Goal: Task Accomplishment & Management: Manage account settings

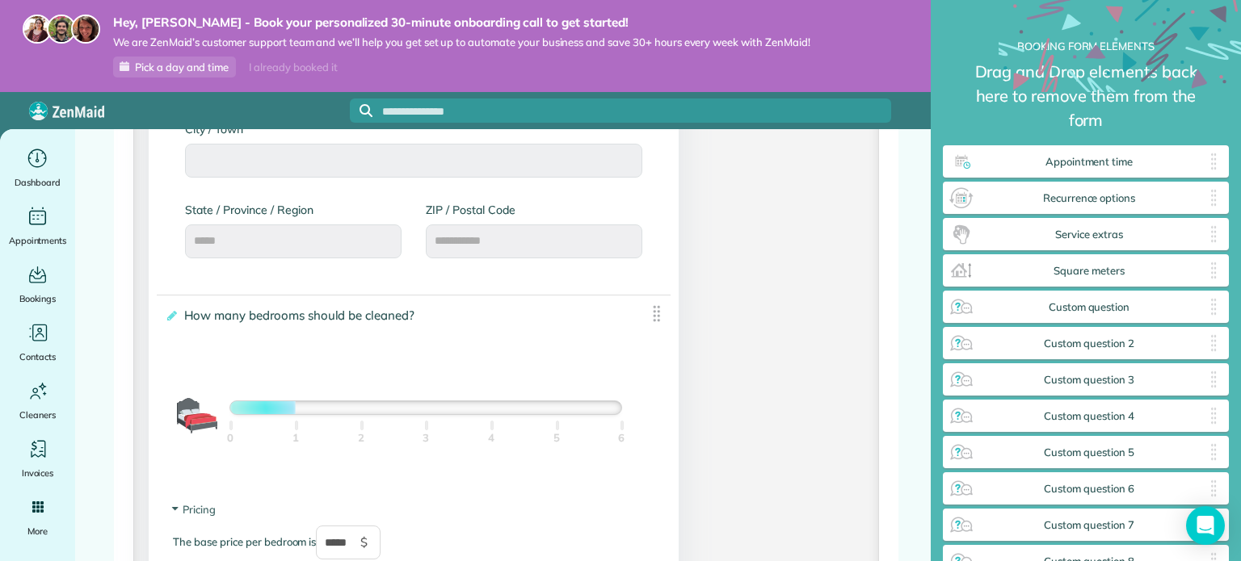
scroll to position [940, 0]
click at [40, 152] on icon "Main" at bounding box center [37, 159] width 25 height 24
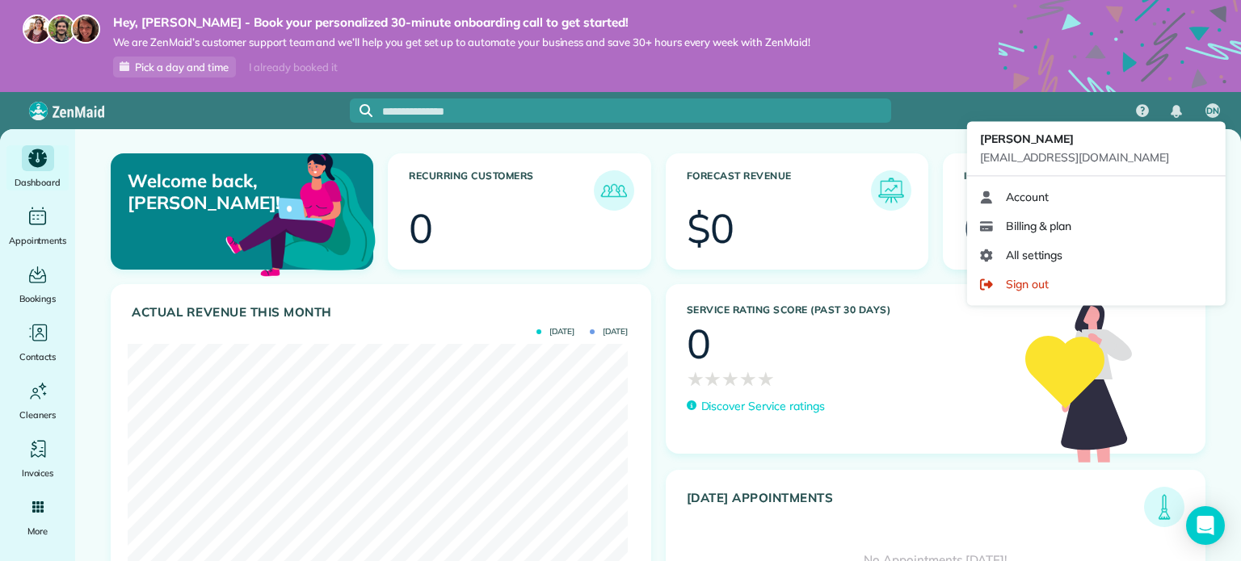
click at [1217, 107] on span "DN" at bounding box center [1212, 111] width 13 height 13
click at [1050, 258] on span "All settings" at bounding box center [1034, 255] width 57 height 16
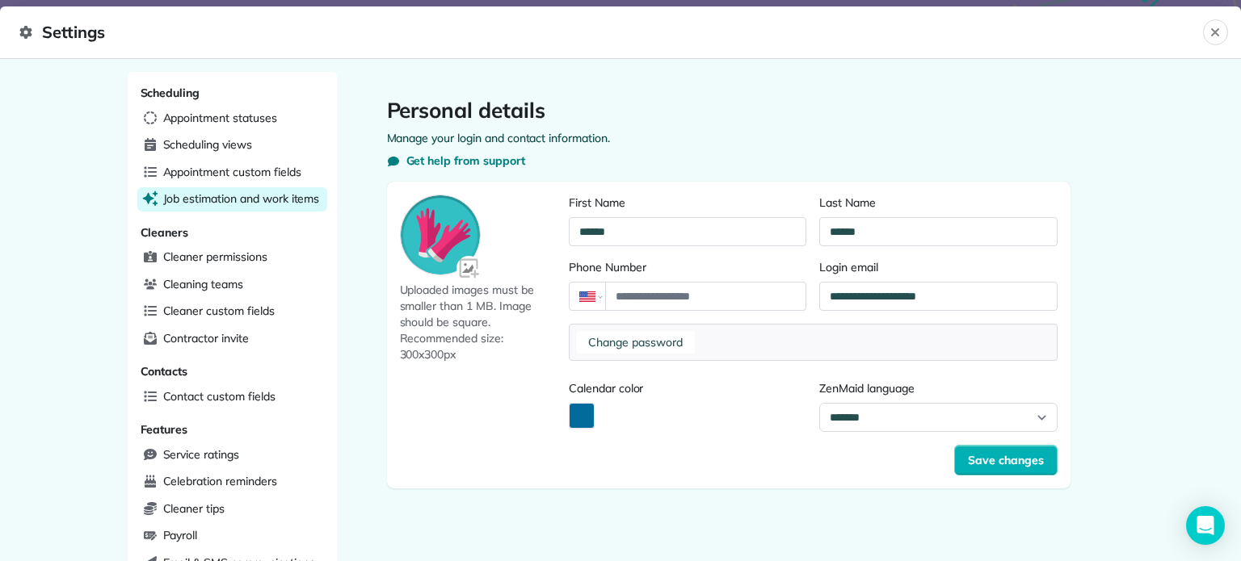
click at [215, 200] on span "Job estimation and work items" at bounding box center [241, 199] width 157 height 16
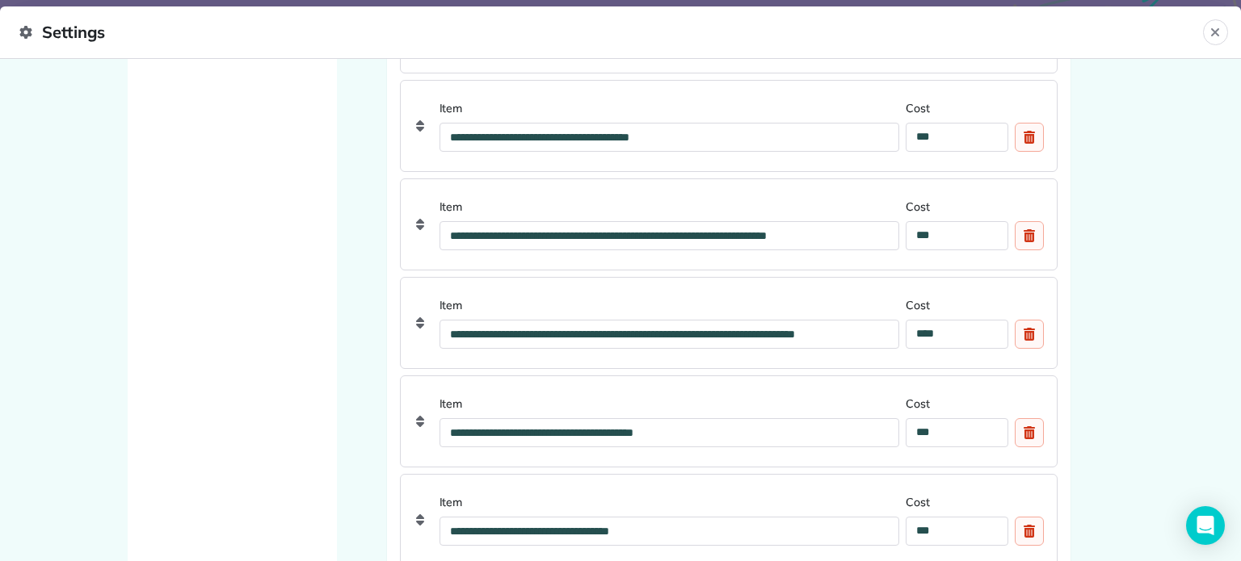
scroll to position [2157, 0]
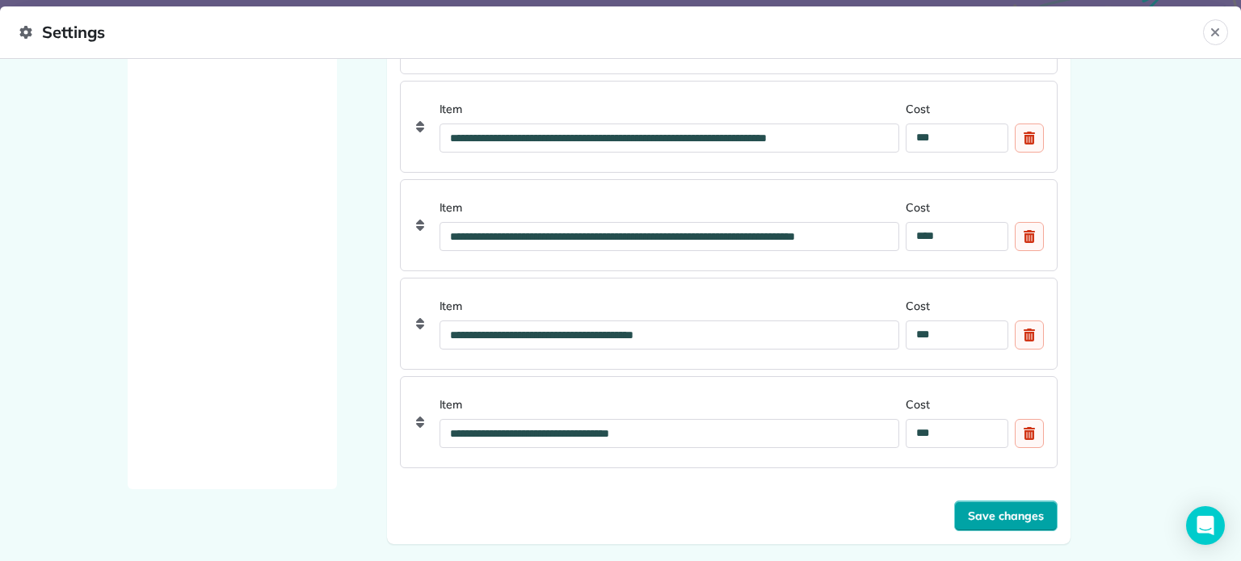
click at [1001, 508] on span "Save changes" at bounding box center [1006, 516] width 76 height 16
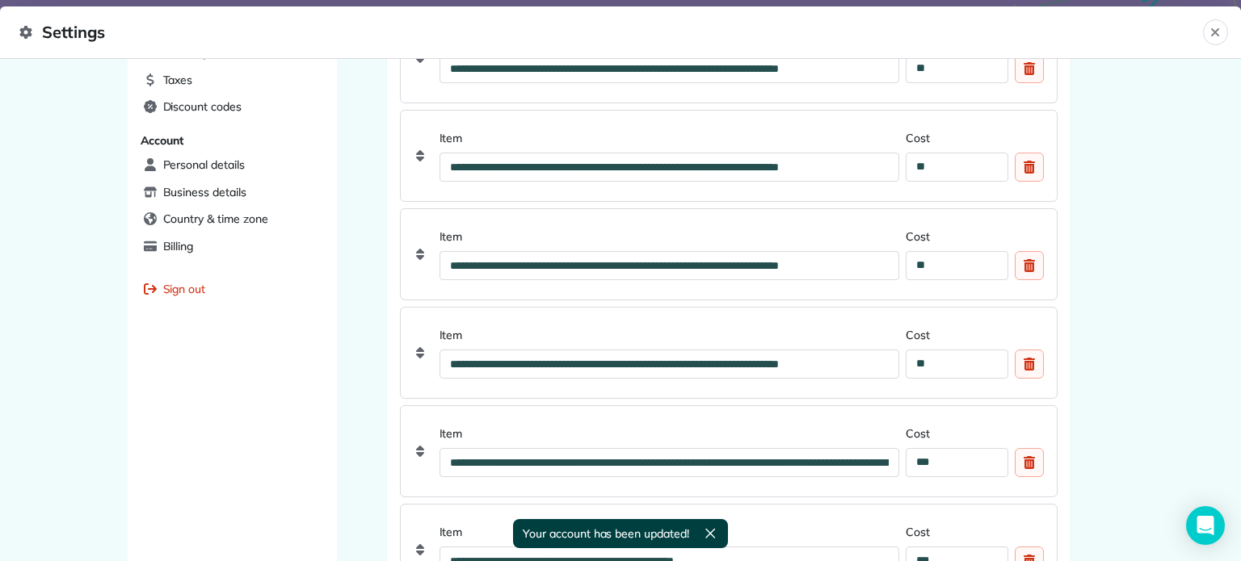
scroll to position [0, 0]
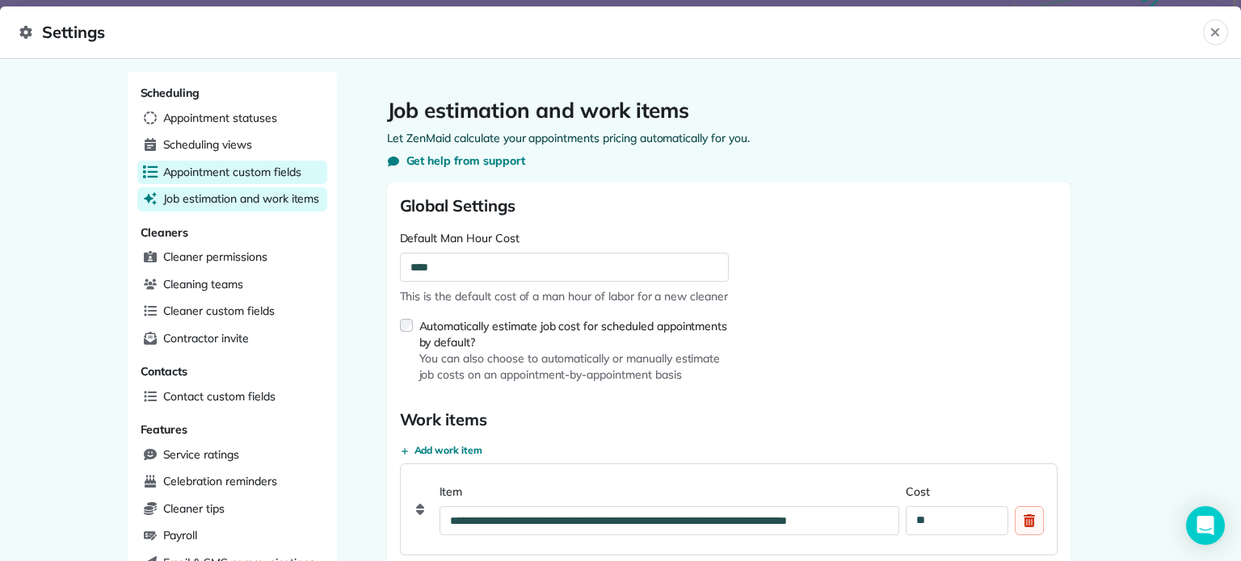
click at [199, 175] on span "Appointment custom fields" at bounding box center [232, 172] width 138 height 16
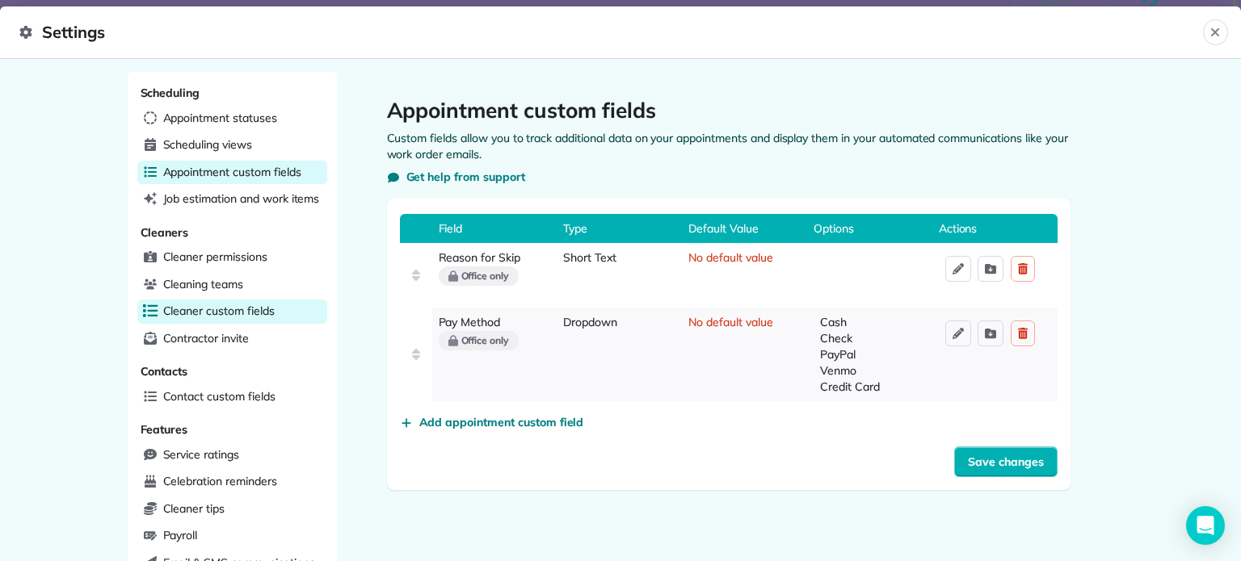
click at [194, 307] on span "Cleaner custom fields" at bounding box center [218, 311] width 111 height 16
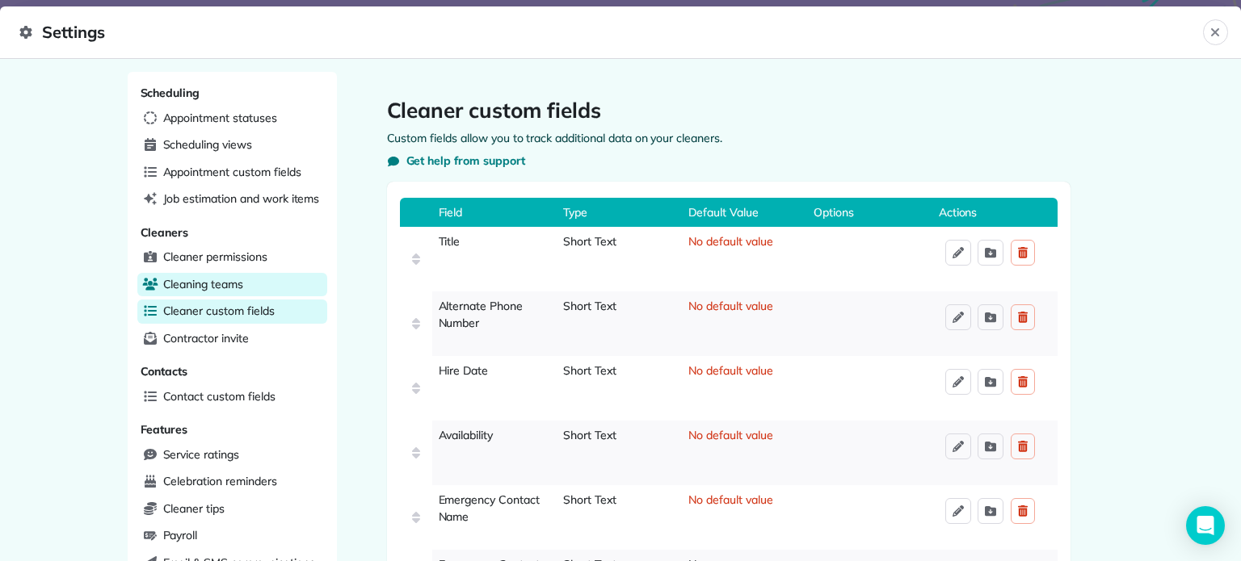
click at [196, 285] on span "Cleaning teams" at bounding box center [203, 284] width 80 height 16
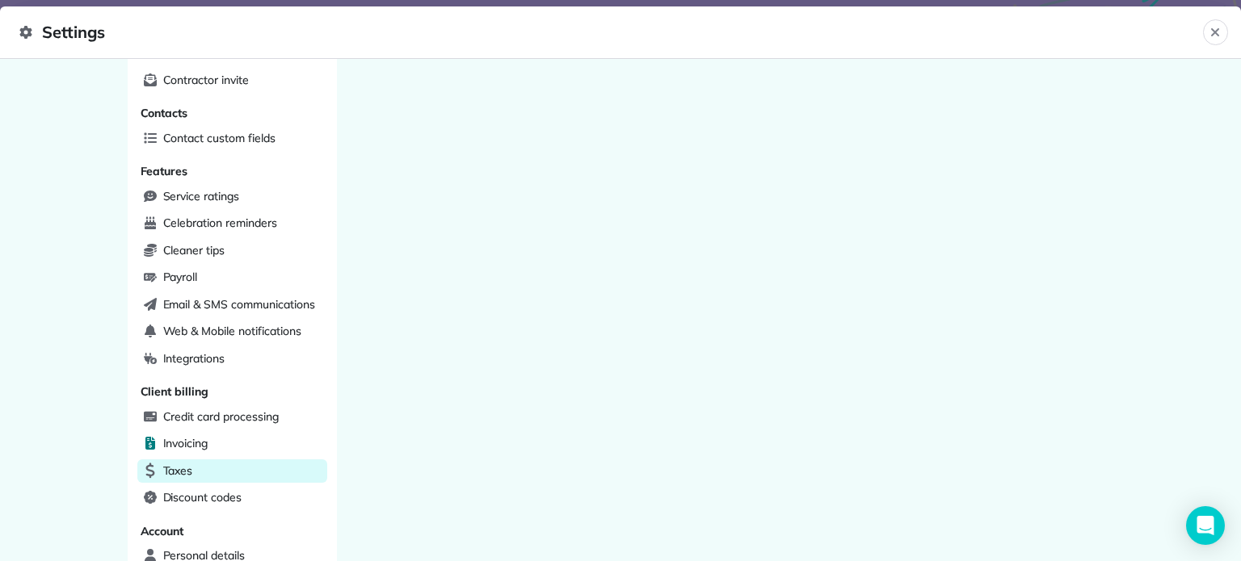
scroll to position [257, 0]
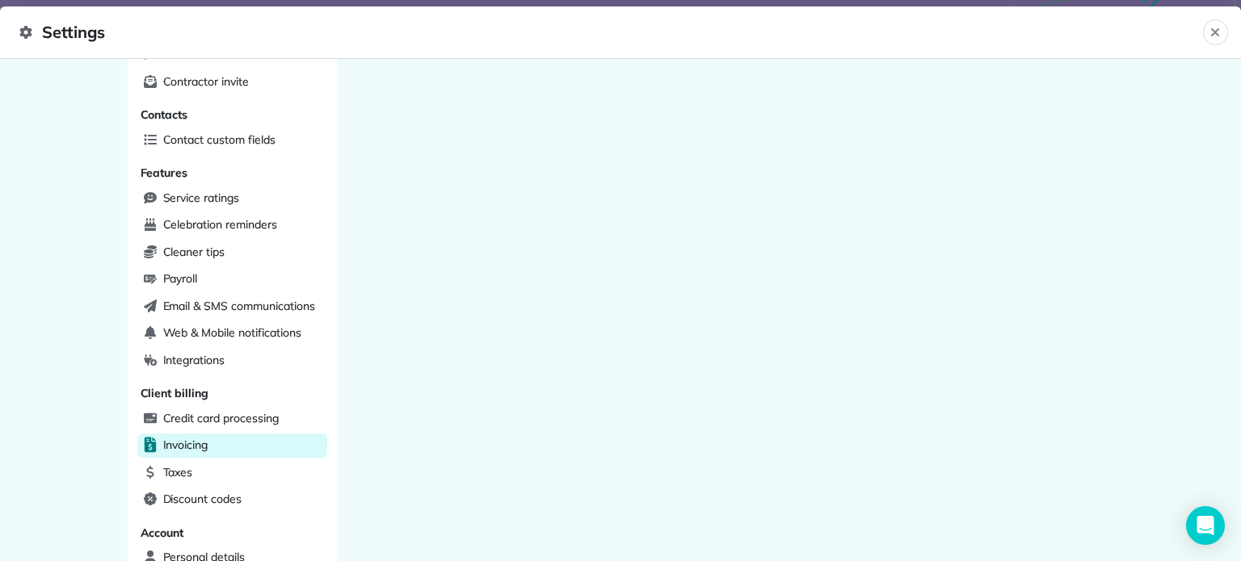
click at [194, 437] on span "Invoicing" at bounding box center [185, 445] width 45 height 16
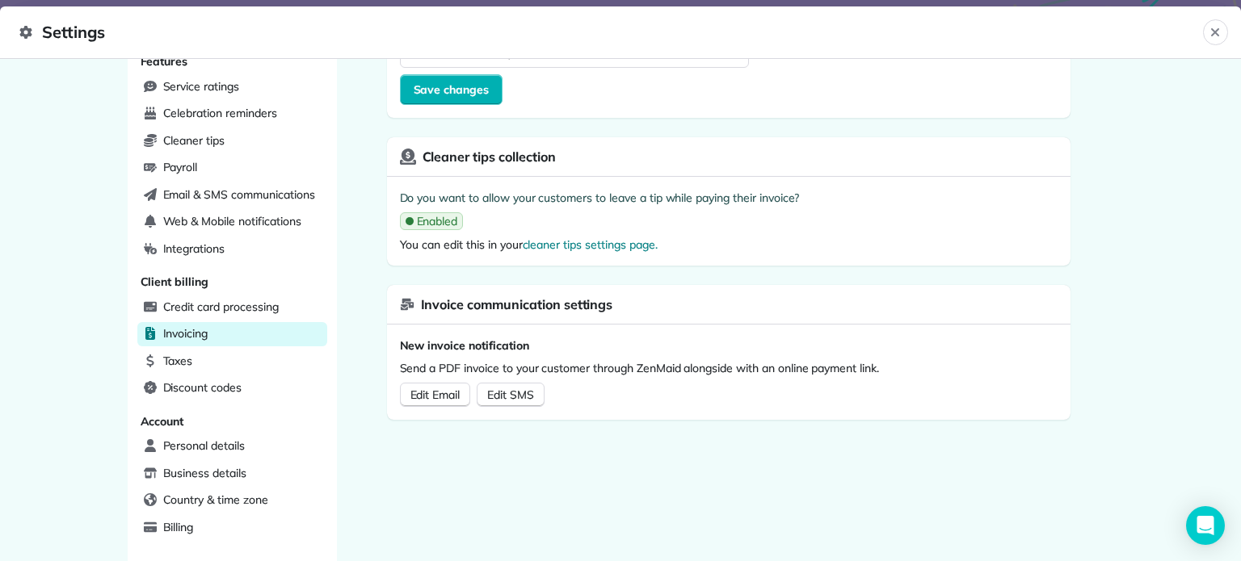
scroll to position [475, 0]
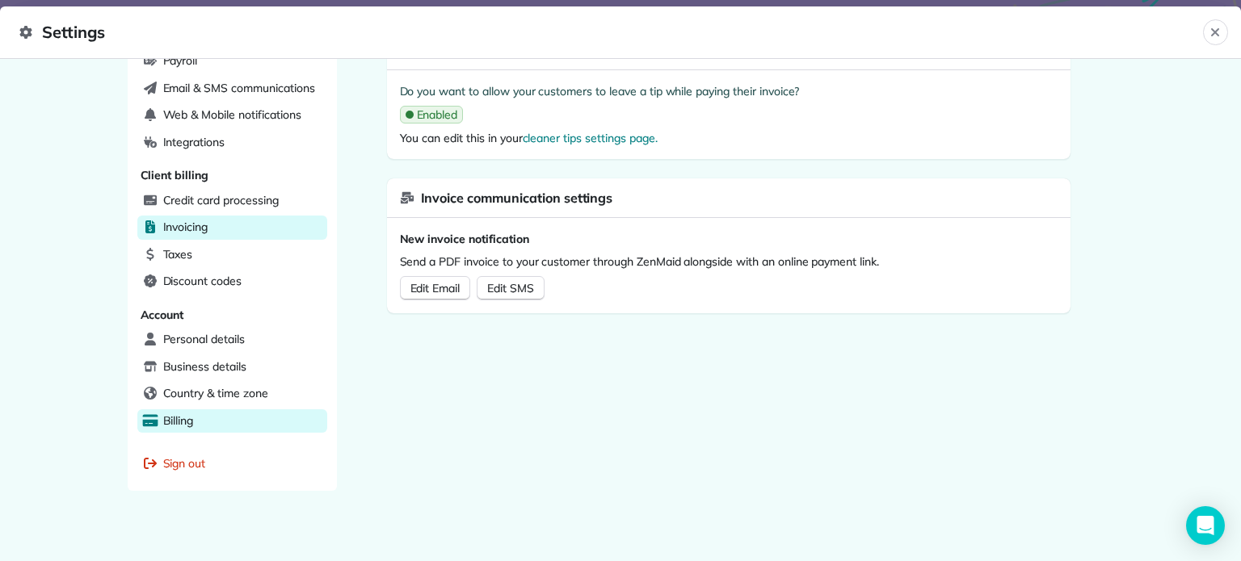
click at [167, 413] on span "Billing" at bounding box center [178, 421] width 31 height 16
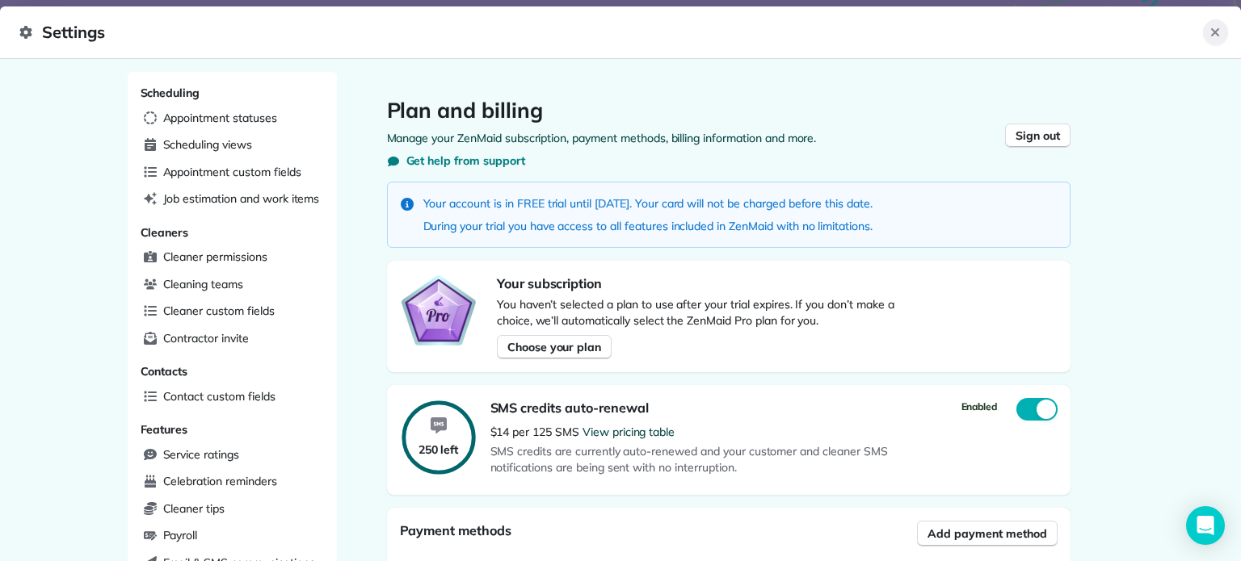
click at [1213, 30] on icon "Close" at bounding box center [1215, 32] width 8 height 8
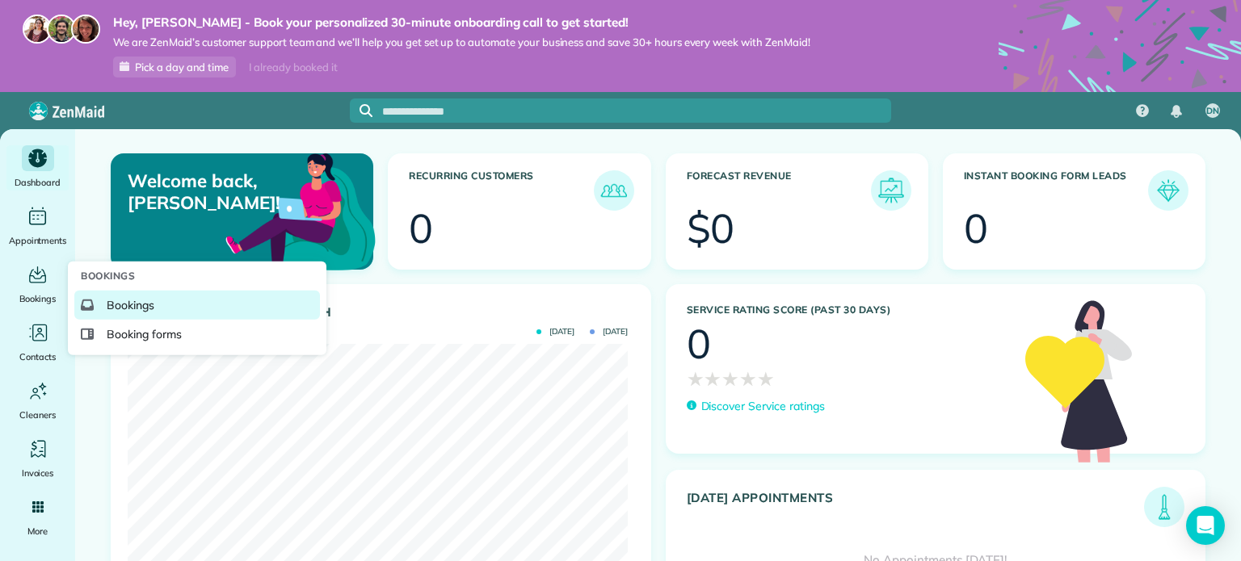
click at [124, 306] on span "Bookings" at bounding box center [131, 305] width 48 height 16
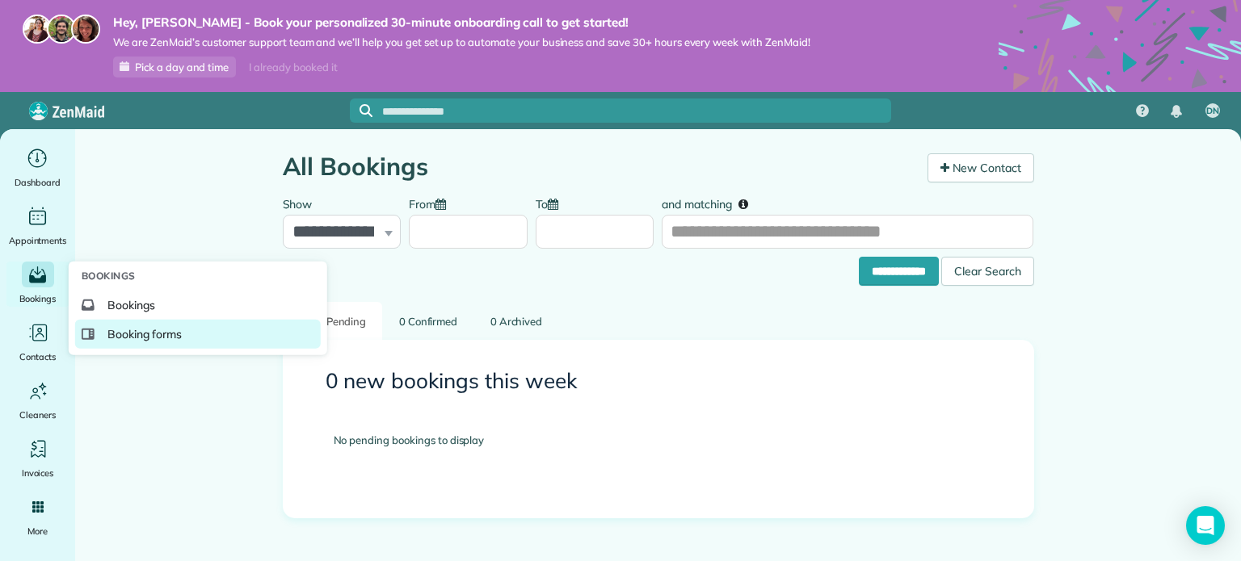
click at [145, 335] on span "Booking forms" at bounding box center [144, 334] width 75 height 16
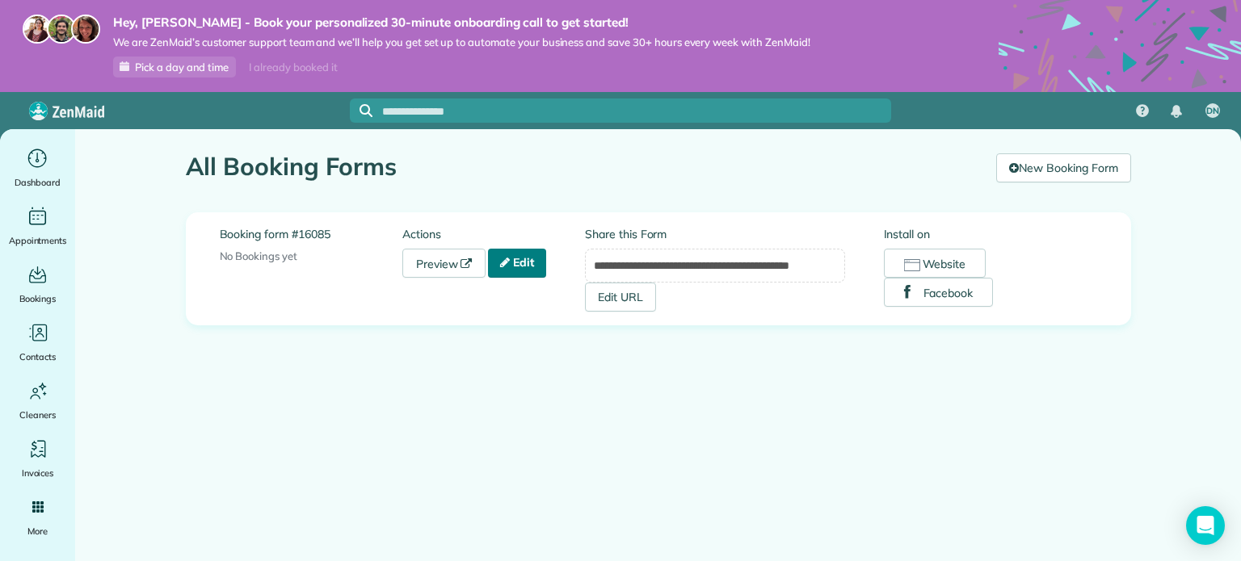
click at [528, 270] on link "Edit" at bounding box center [517, 263] width 58 height 29
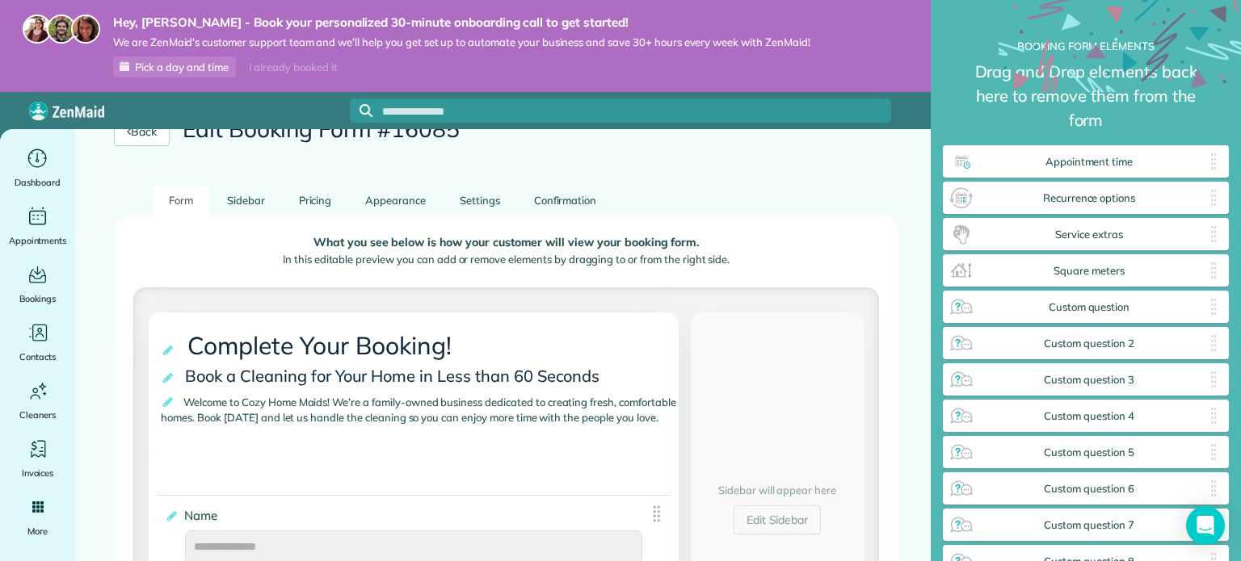
scroll to position [73, 0]
click at [299, 226] on div "What you see below is how your customer will view your booking form. In this ed…" at bounding box center [506, 253] width 746 height 65
click at [309, 197] on link "Pricing" at bounding box center [315, 199] width 65 height 32
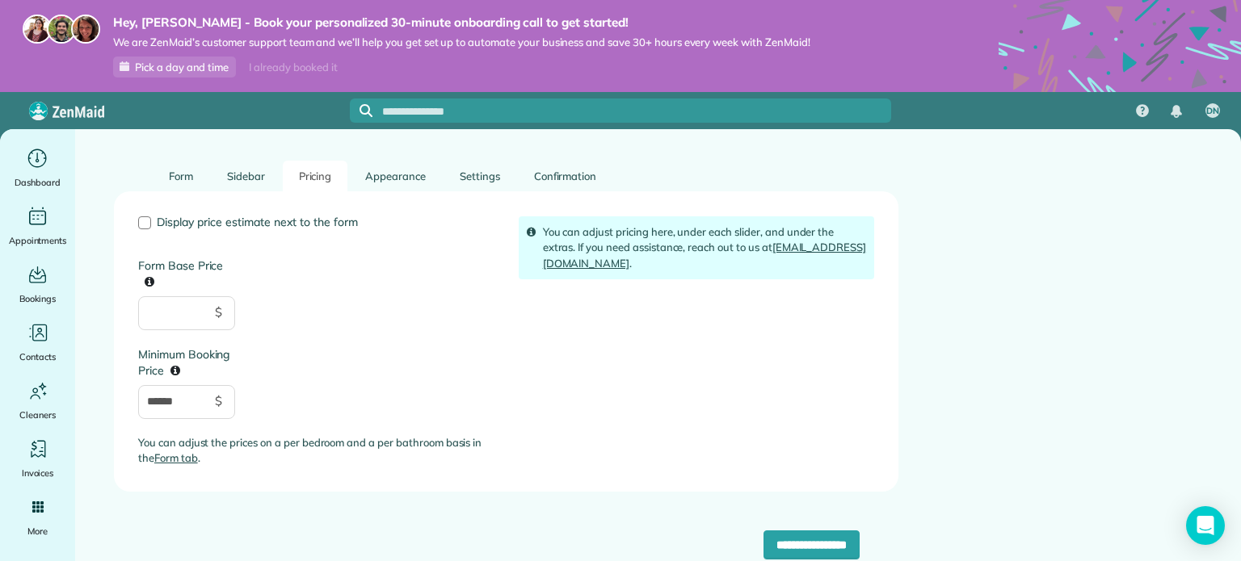
scroll to position [97, 0]
click at [234, 170] on link "Sidebar" at bounding box center [246, 175] width 70 height 32
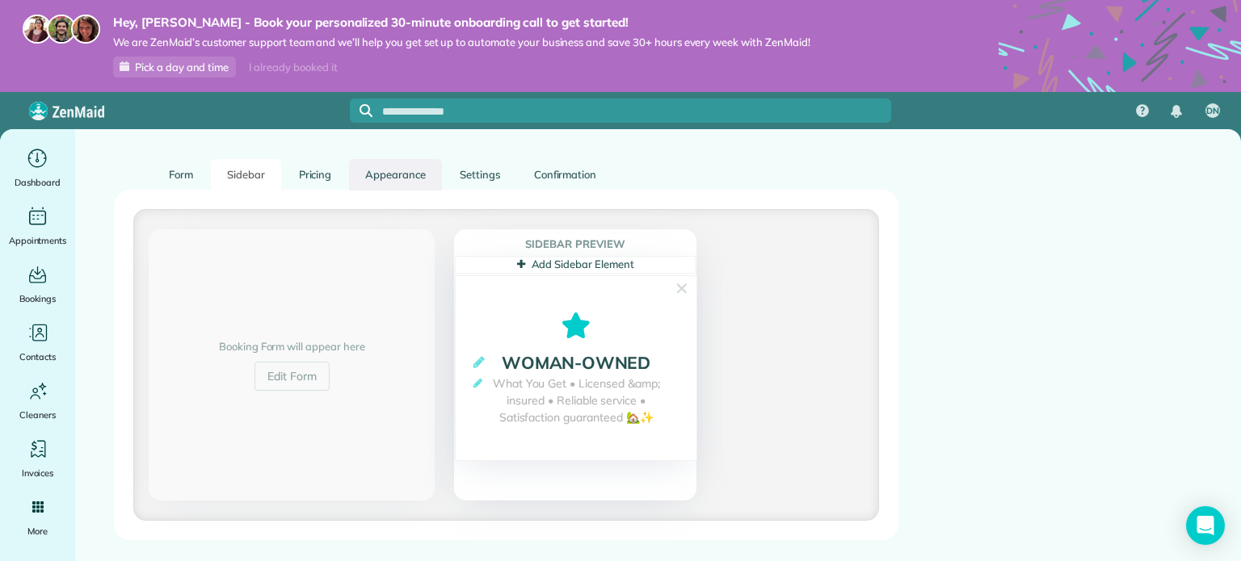
click at [385, 174] on link "Appearance" at bounding box center [395, 175] width 93 height 32
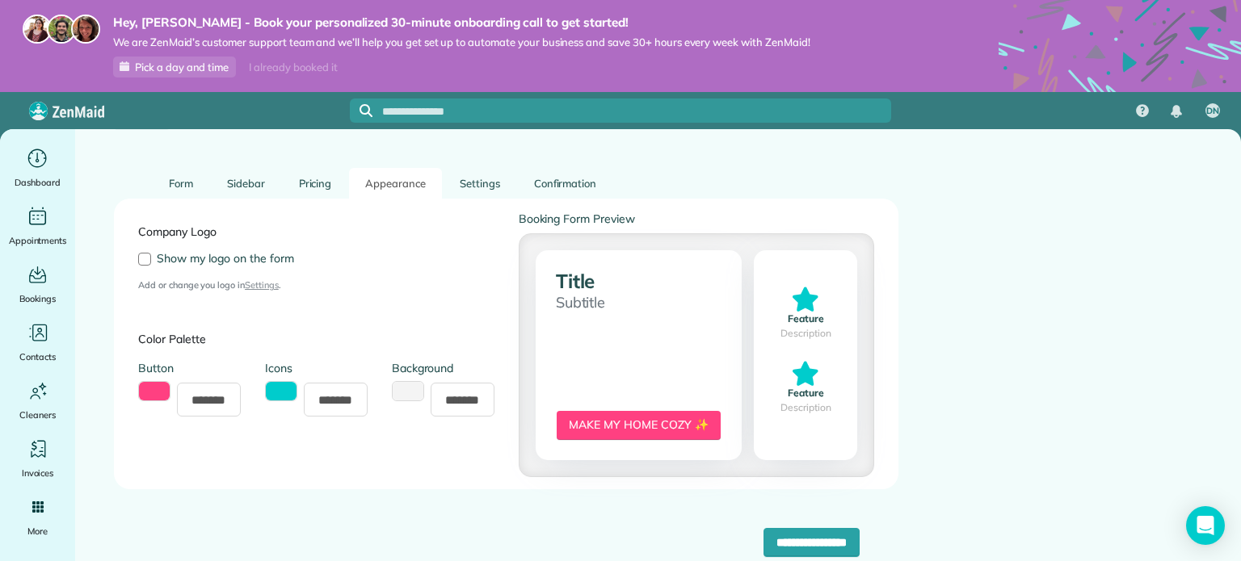
scroll to position [87, 0]
click at [475, 183] on link "Settings" at bounding box center [480, 185] width 73 height 32
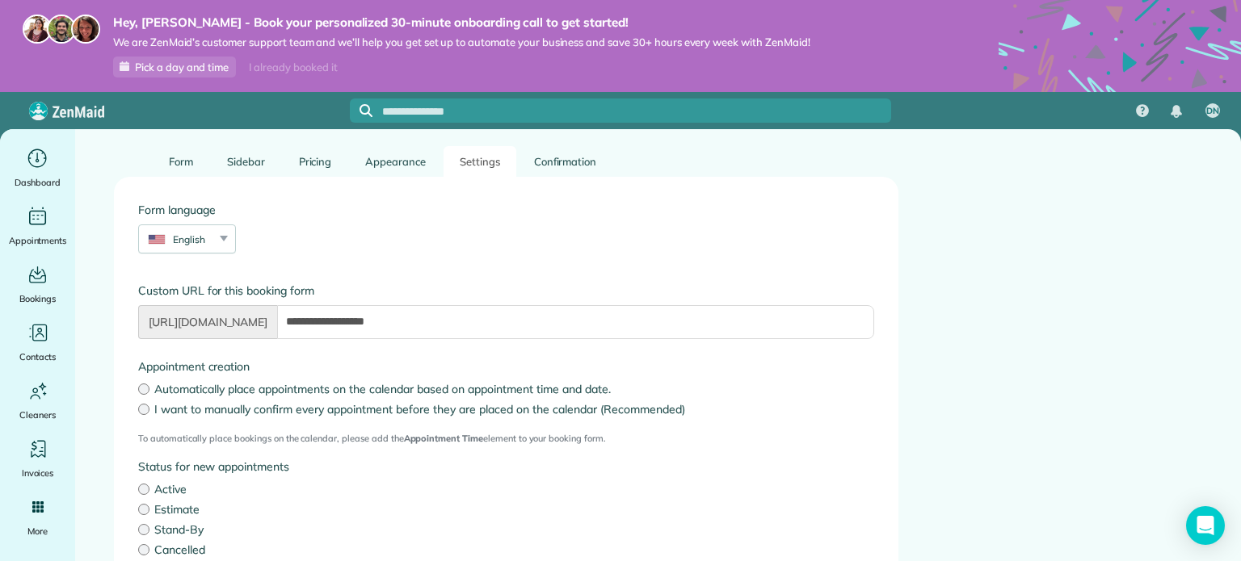
scroll to position [109, 0]
click at [558, 159] on link "Confirmation" at bounding box center [565, 163] width 95 height 32
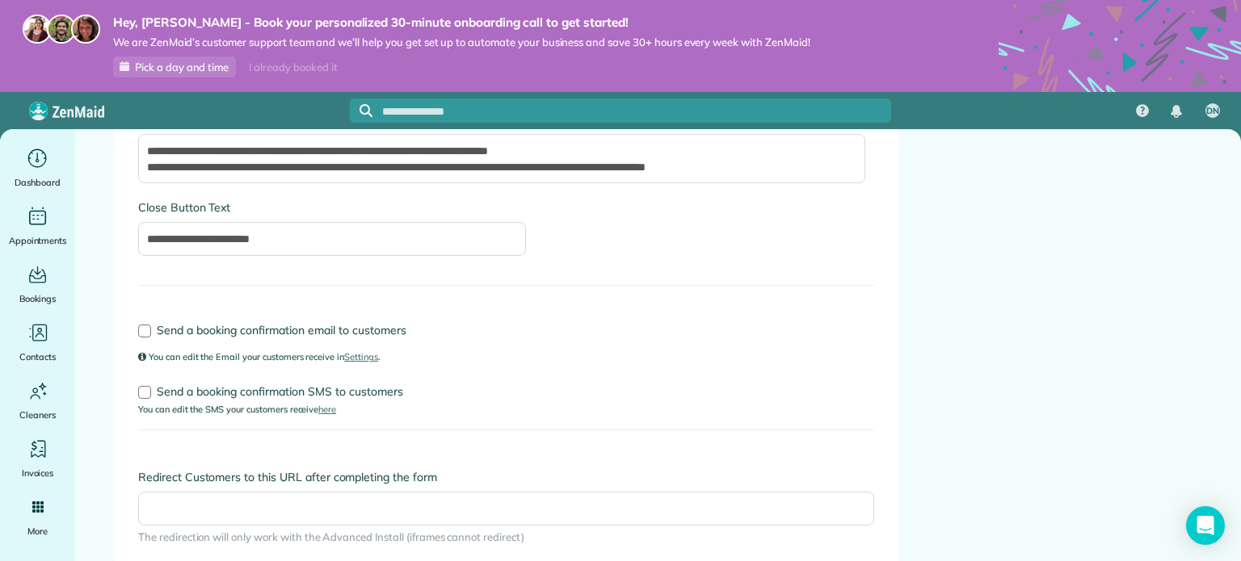
scroll to position [274, 0]
click at [48, 171] on div "Dashboard" at bounding box center [38, 167] width 65 height 45
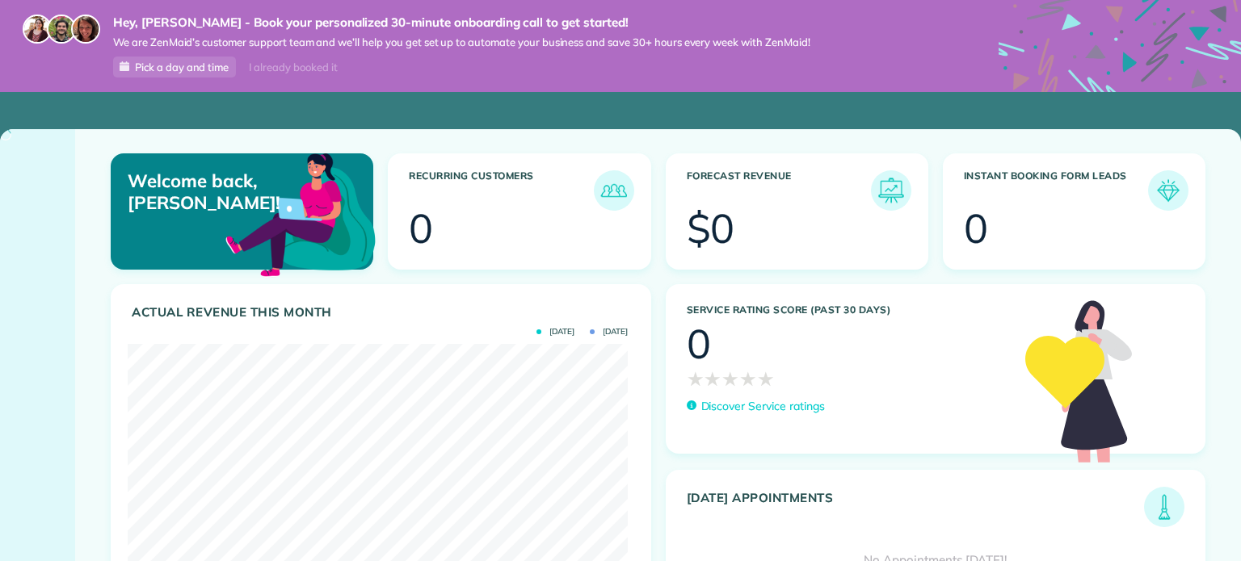
scroll to position [222, 500]
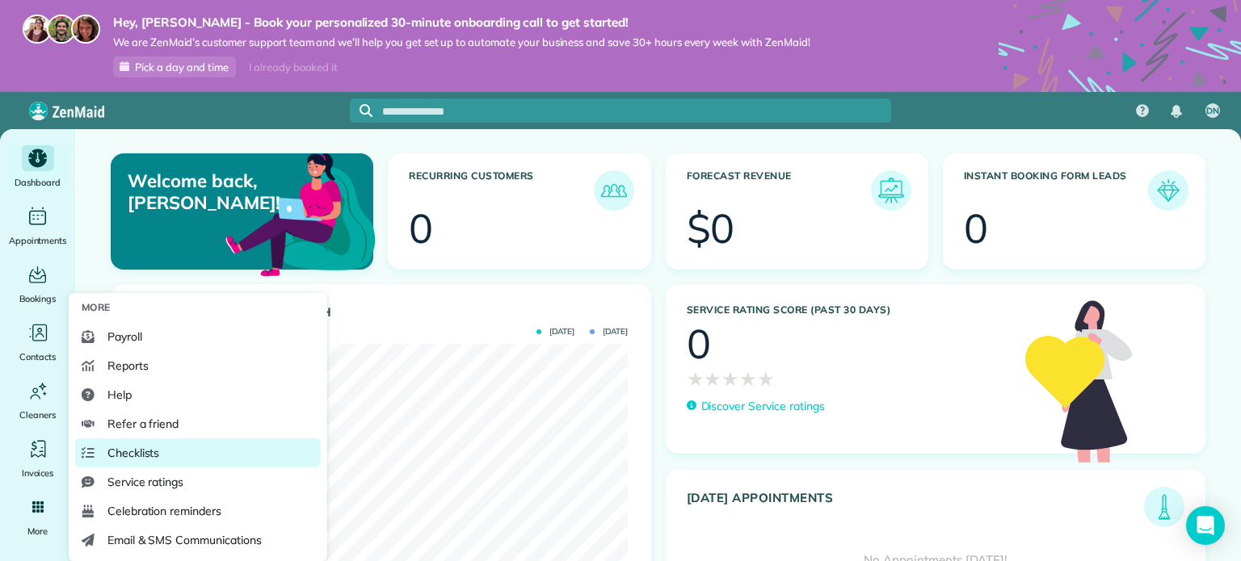
click at [155, 452] on span "Checklists" at bounding box center [133, 453] width 53 height 16
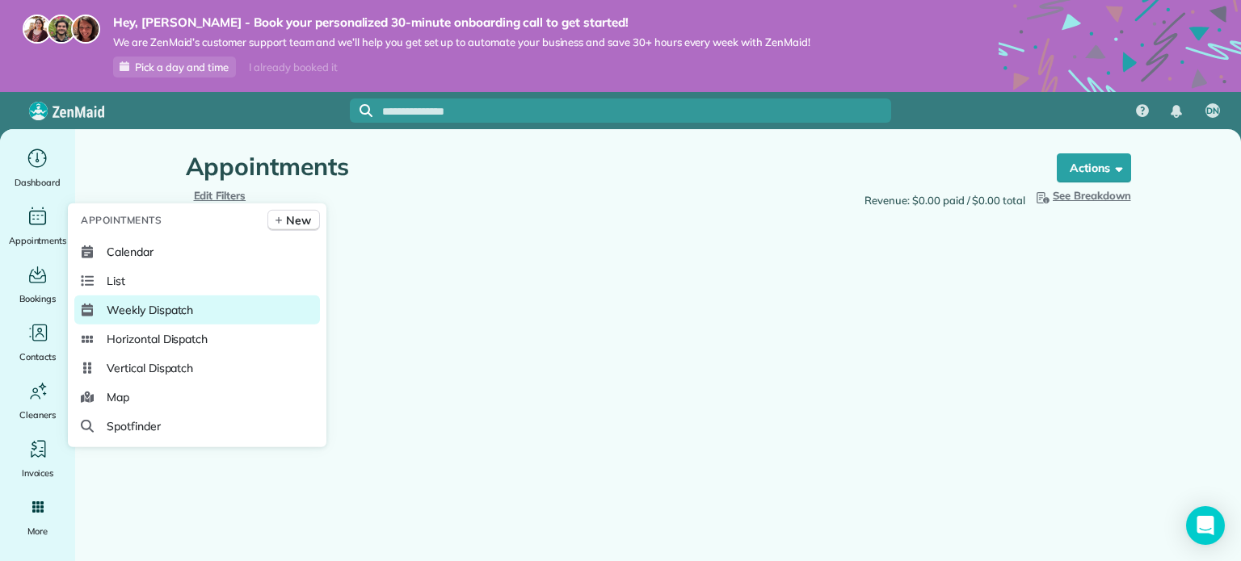
click at [145, 307] on span "Weekly Dispatch" at bounding box center [150, 310] width 86 height 16
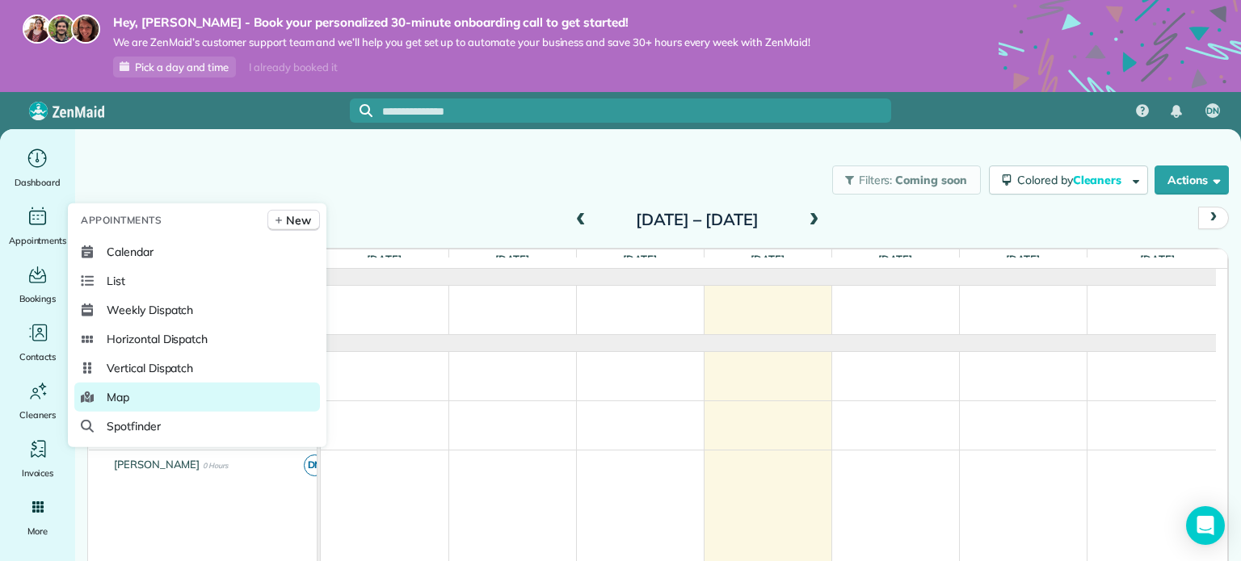
click at [130, 393] on link "Map" at bounding box center [197, 397] width 246 height 29
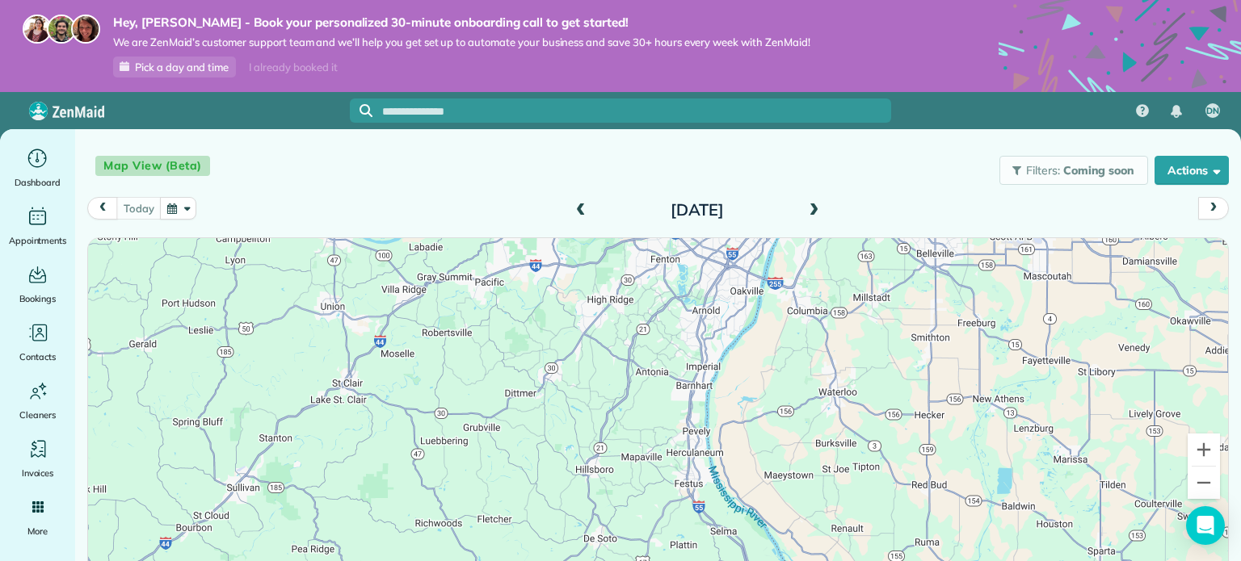
scroll to position [13, 0]
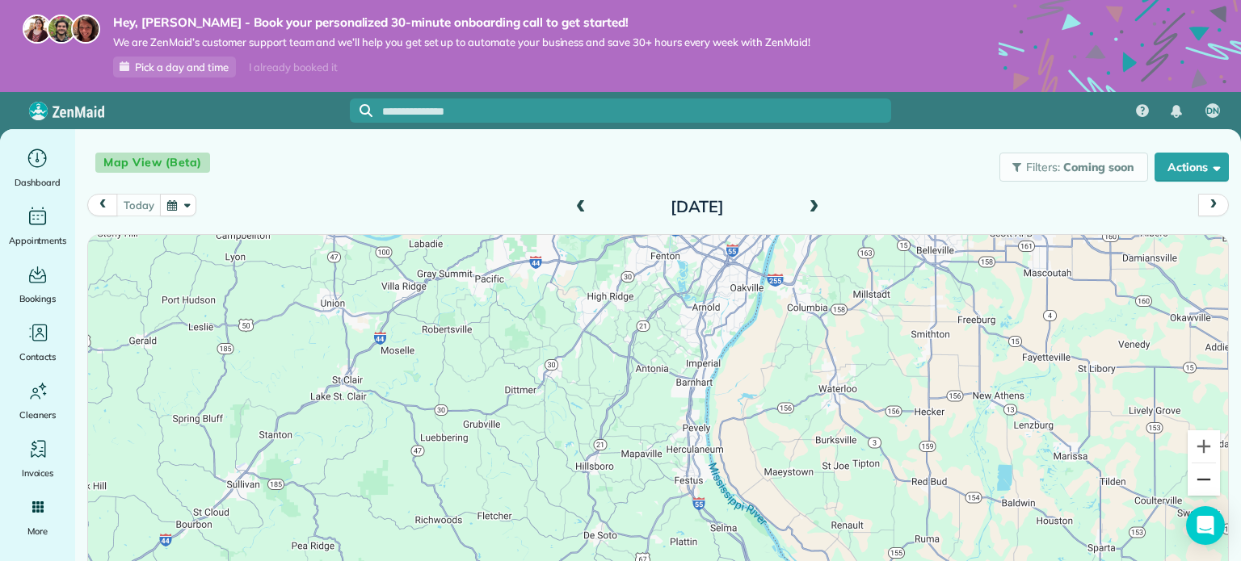
click at [1192, 482] on button "Zoom out" at bounding box center [1204, 480] width 32 height 32
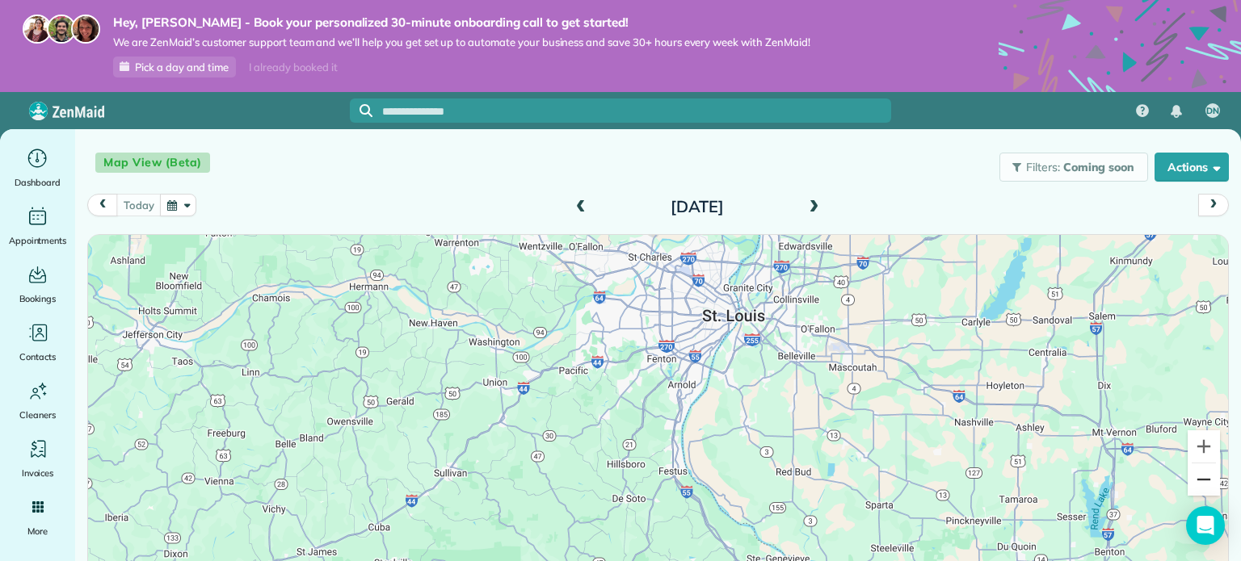
click at [1193, 482] on button "Zoom out" at bounding box center [1204, 480] width 32 height 32
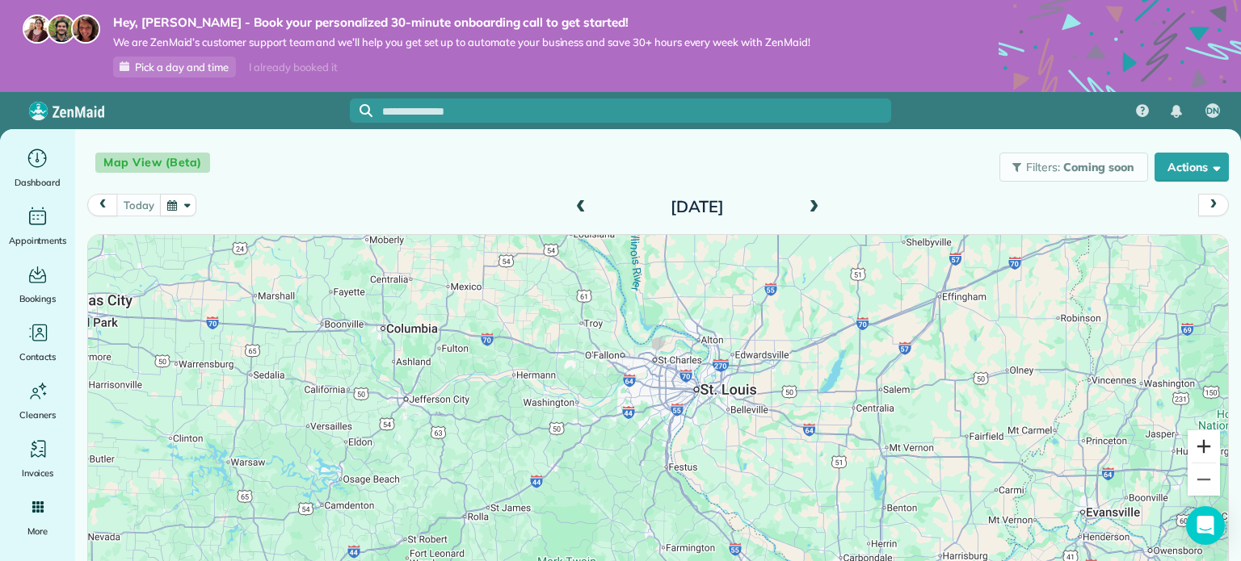
click at [1192, 441] on button "Zoom in" at bounding box center [1204, 447] width 32 height 32
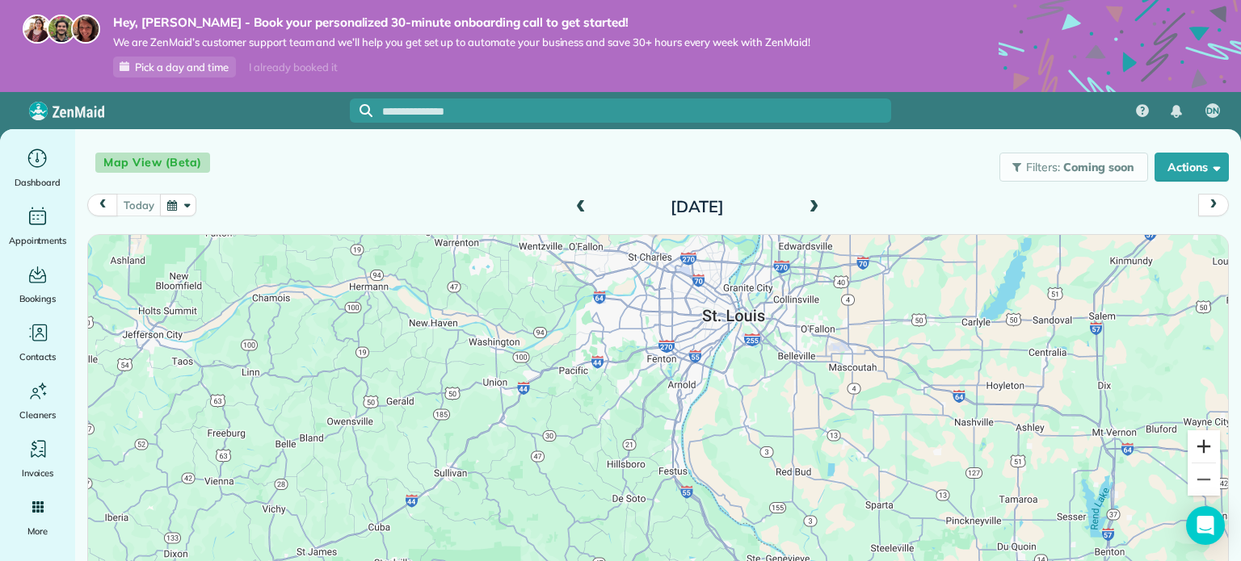
click at [1192, 440] on button "Zoom in" at bounding box center [1204, 447] width 32 height 32
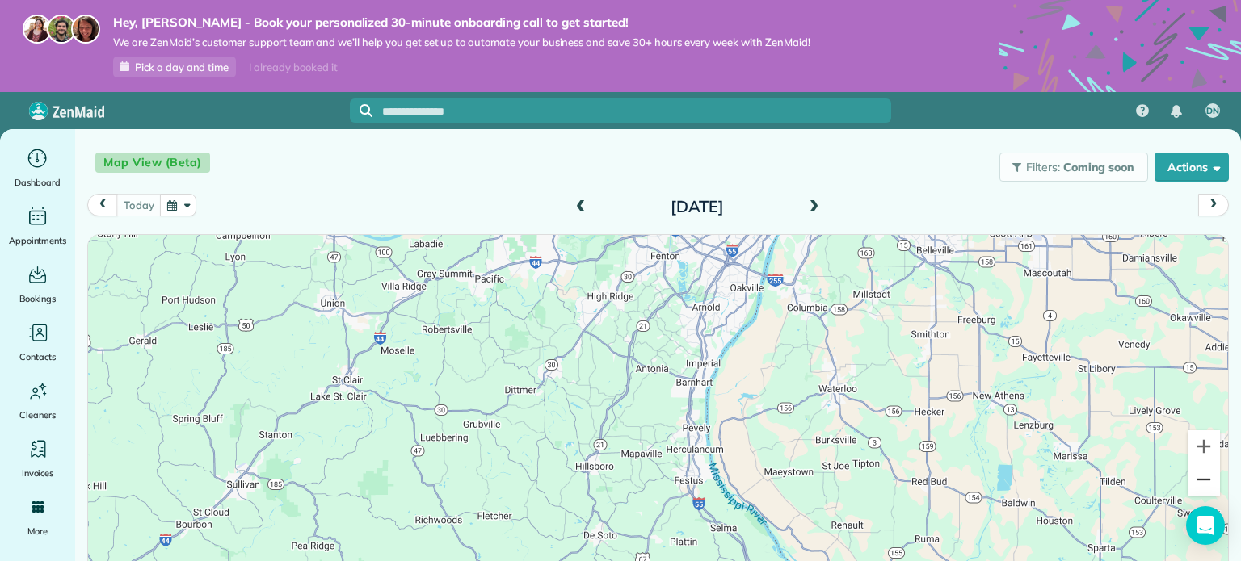
click at [1197, 484] on button "Zoom out" at bounding box center [1204, 480] width 32 height 32
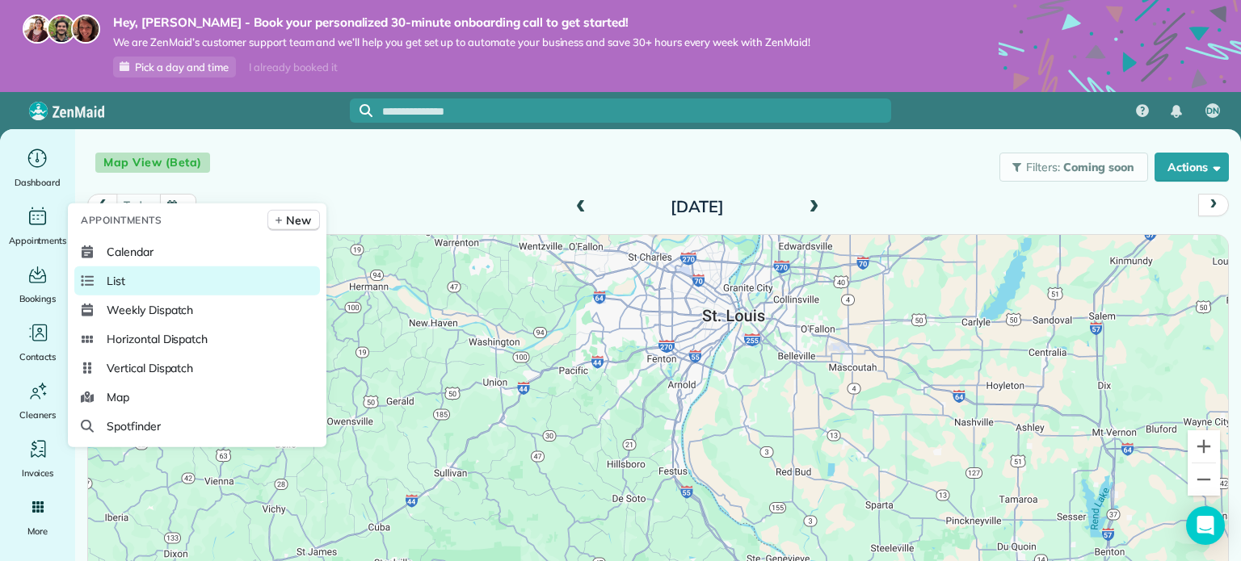
click at [144, 277] on link "List" at bounding box center [197, 281] width 246 height 29
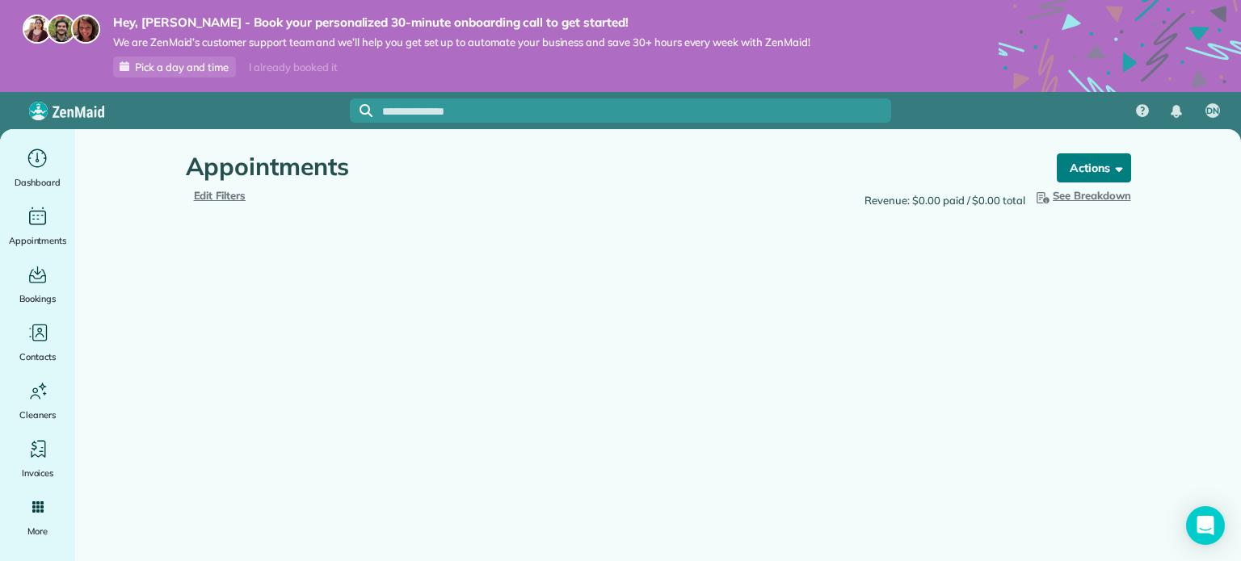
click at [1118, 171] on span "button" at bounding box center [1116, 168] width 12 height 12
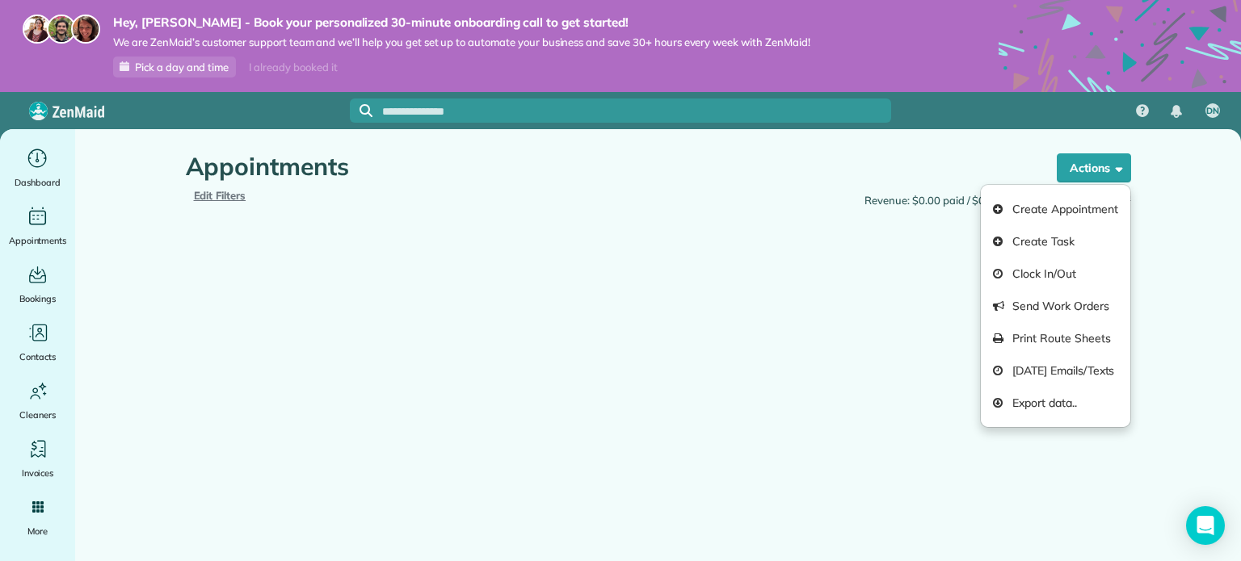
click at [864, 418] on main "Appointments Schedule Changes Actions Create Appointment Create Task Clock In/O…" at bounding box center [658, 409] width 1166 height 561
